Goal: Book appointment/travel/reservation

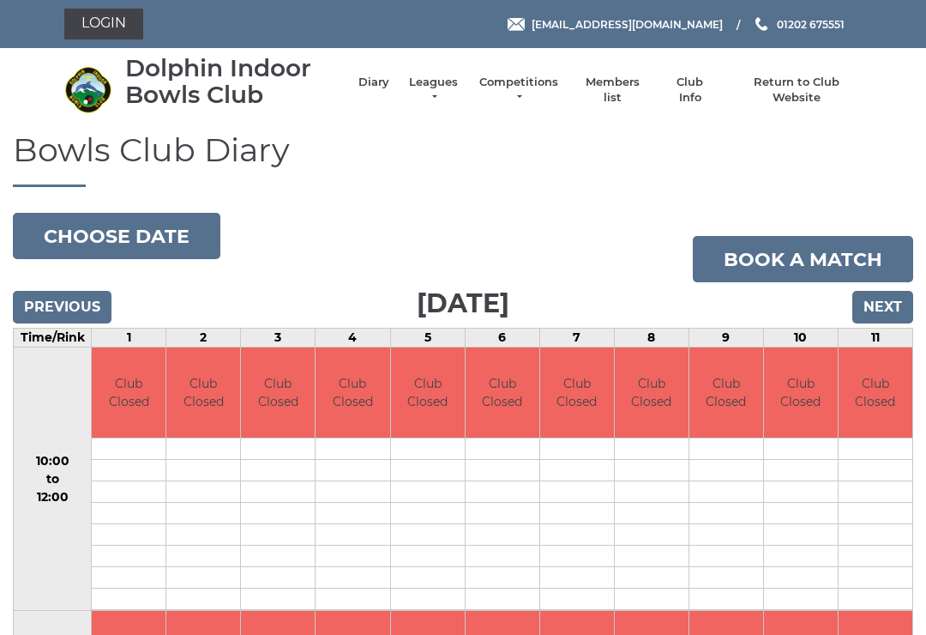
click at [443, 94] on link "Leagues" at bounding box center [434, 90] width 54 height 31
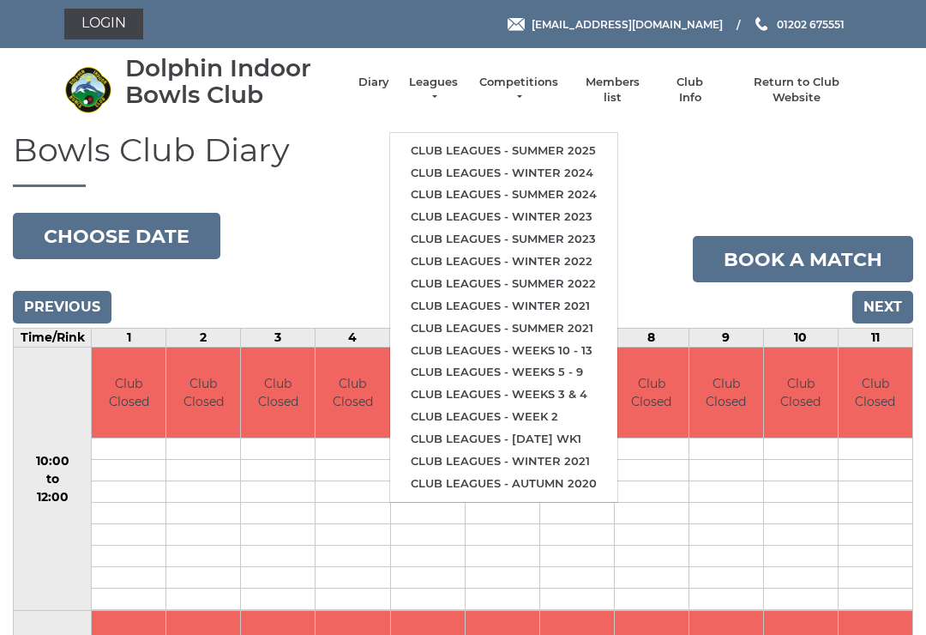
click at [62, 317] on input "Previous" at bounding box center [62, 307] width 99 height 33
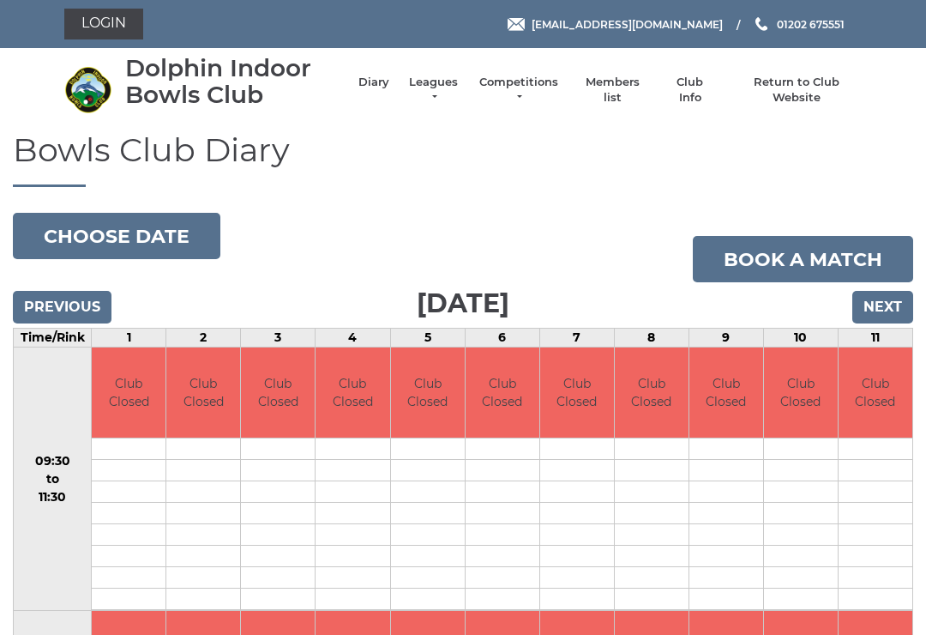
click at [150, 243] on button "Choose date" at bounding box center [117, 236] width 208 height 46
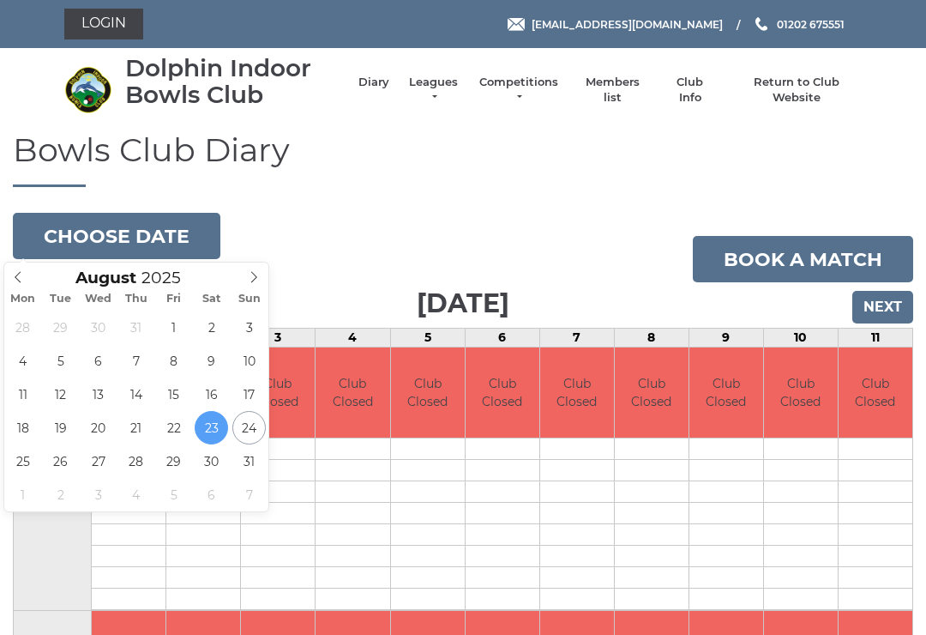
type input "2025-08-25"
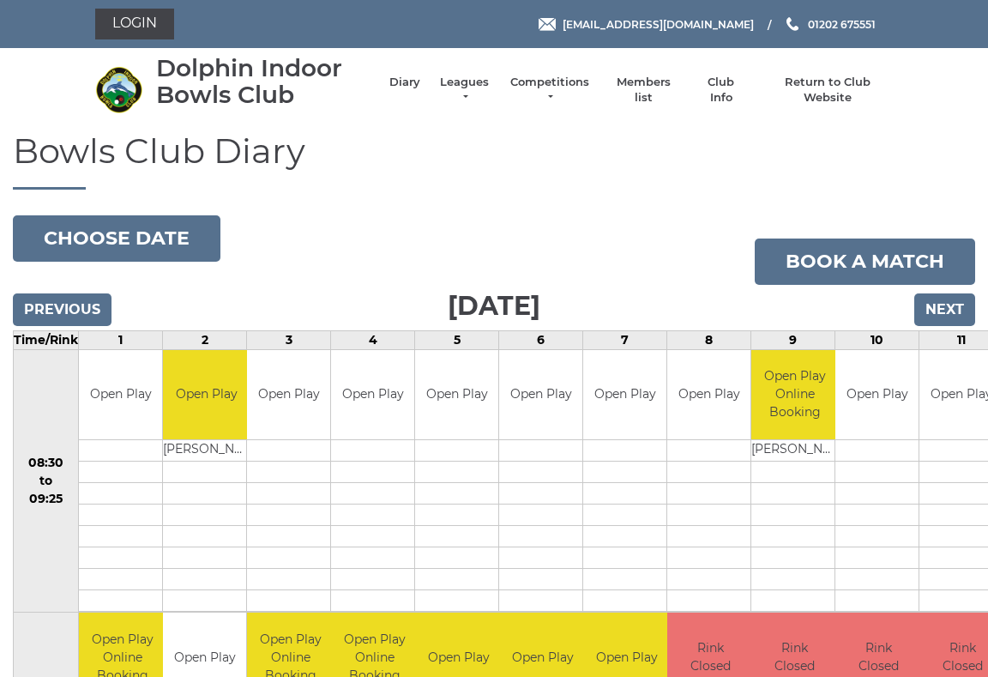
click at [184, 240] on button "Choose date" at bounding box center [117, 238] width 208 height 46
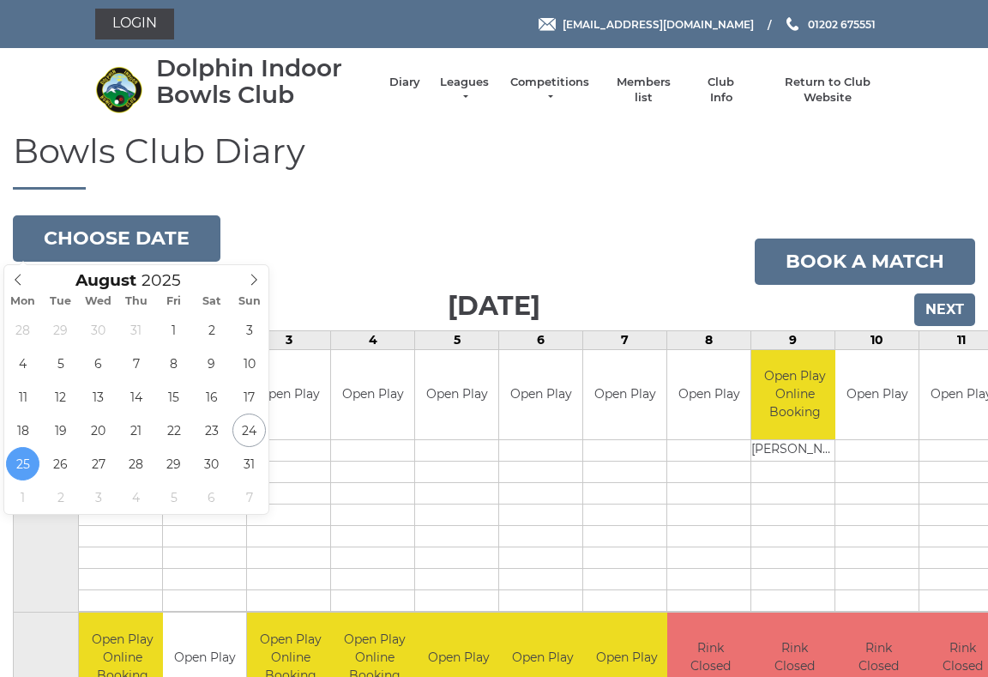
click at [256, 287] on span at bounding box center [254, 277] width 28 height 24
type input "[DATE]"
